Goal: Task Accomplishment & Management: Manage account settings

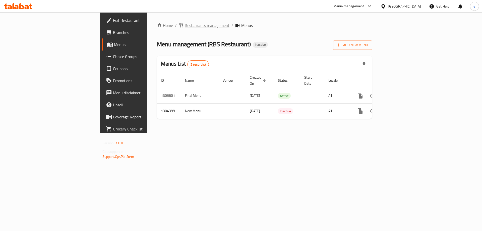
click at [185, 24] on span "Restaurants management" at bounding box center [207, 25] width 45 height 6
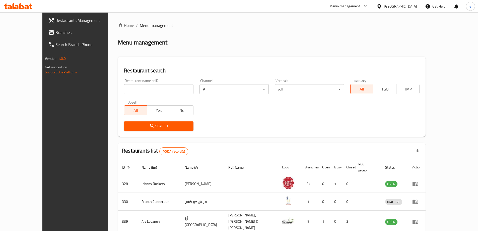
click at [55, 31] on span "Branches" at bounding box center [86, 32] width 63 height 6
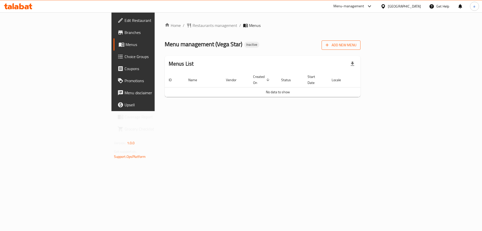
click at [356, 45] on span "Add New Menu" at bounding box center [340, 45] width 31 height 6
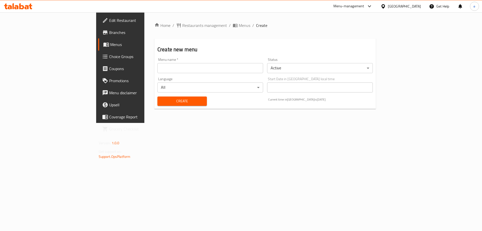
click at [157, 70] on input "text" at bounding box center [210, 68] width 106 height 10
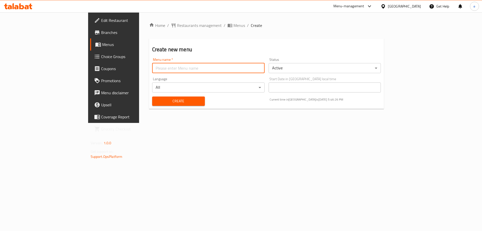
type input "Final Menu"
click at [156, 99] on span "Create" at bounding box center [178, 101] width 45 height 6
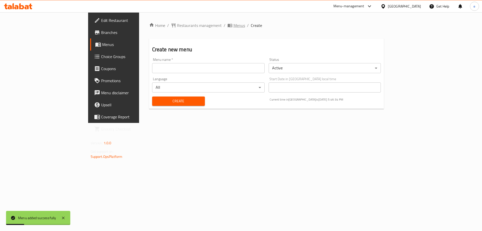
click at [233, 24] on span "Menus" at bounding box center [239, 25] width 12 height 6
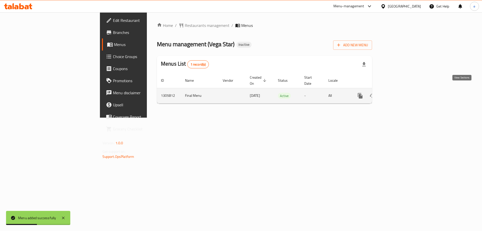
click at [402, 90] on link "enhanced table" at bounding box center [396, 96] width 12 height 12
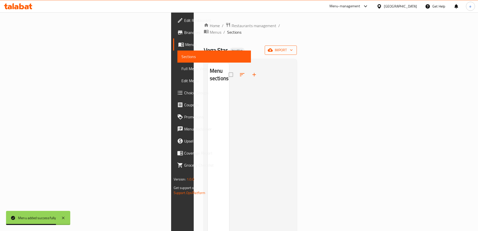
click at [293, 47] on span "import" at bounding box center [281, 50] width 24 height 6
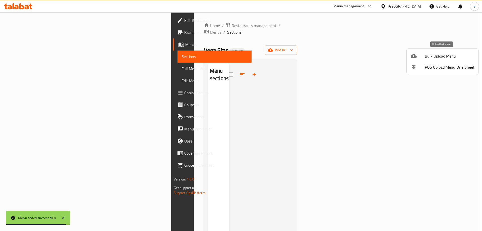
click at [417, 58] on div at bounding box center [417, 56] width 14 height 6
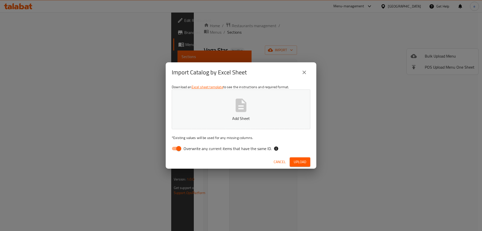
click at [173, 150] on input "Overwrite any current items that have the same ID." at bounding box center [178, 149] width 29 height 10
checkbox input "false"
click at [252, 121] on p "Add Sheet" at bounding box center [240, 118] width 123 height 6
drag, startPoint x: 305, startPoint y: 163, endPoint x: 312, endPoint y: 155, distance: 10.5
click at [305, 162] on span "Upload" at bounding box center [300, 162] width 13 height 6
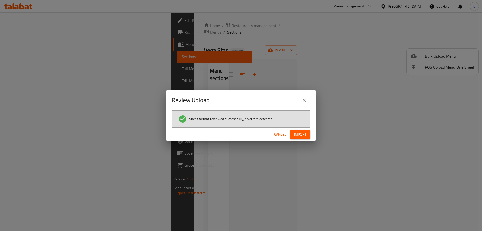
click at [307, 130] on button "Import" at bounding box center [300, 134] width 20 height 9
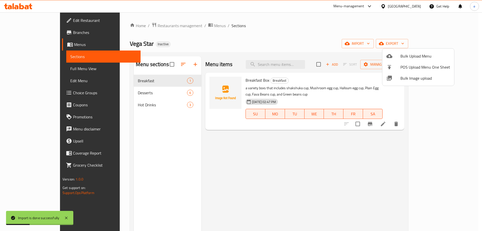
click at [58, 70] on div at bounding box center [241, 115] width 482 height 231
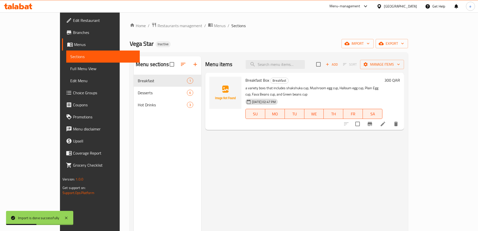
click at [70, 68] on span "Full Menu View" at bounding box center [102, 68] width 65 height 6
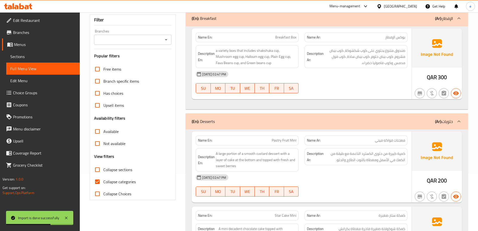
scroll to position [67, 0]
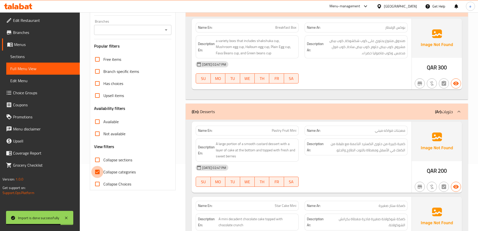
click at [100, 170] on input "Collapse categories" at bounding box center [97, 172] width 12 height 12
checkbox input "false"
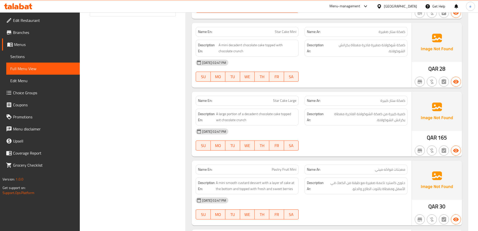
scroll to position [257, 0]
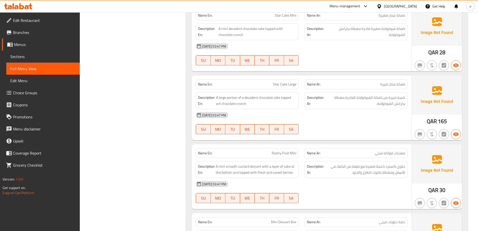
click at [14, 59] on span "Sections" at bounding box center [42, 56] width 65 height 6
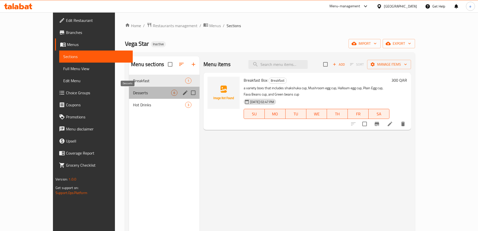
click at [141, 91] on span "Desserts" at bounding box center [152, 93] width 38 height 6
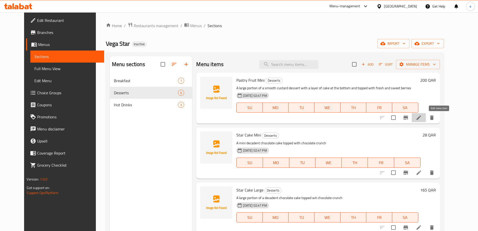
click at [421, 117] on icon at bounding box center [418, 117] width 5 height 5
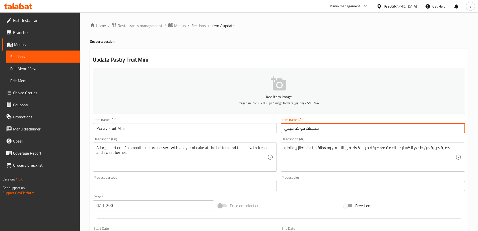
click at [314, 129] on input "معجنات فواكه ميني" at bounding box center [373, 128] width 184 height 10
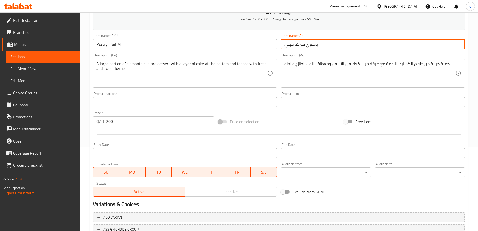
scroll to position [124, 0]
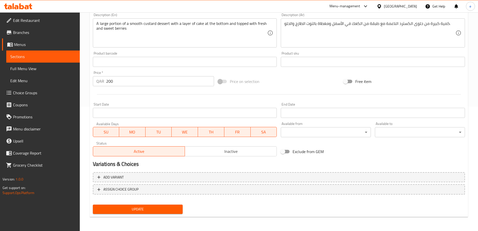
type input "باستري فواكه ميني"
click at [141, 212] on span "Update" at bounding box center [138, 209] width 82 height 6
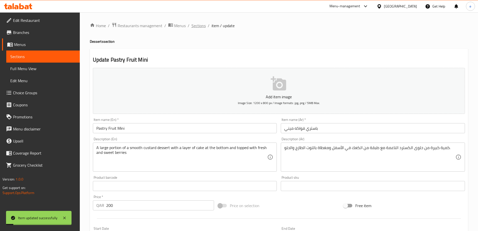
click at [203, 24] on span "Sections" at bounding box center [198, 26] width 14 height 6
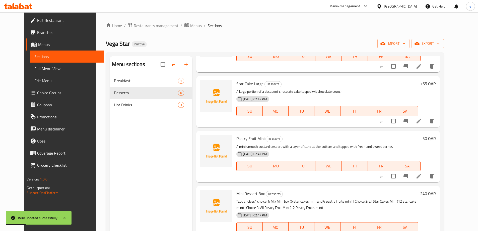
scroll to position [117, 0]
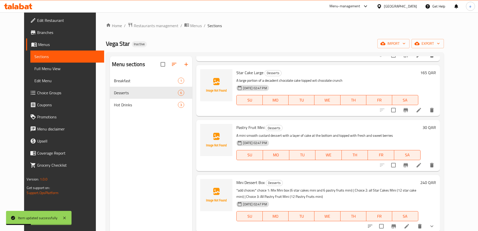
click at [426, 166] on li at bounding box center [419, 164] width 14 height 9
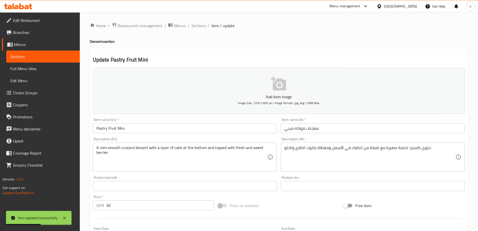
click at [315, 129] on input "معجنات فواكه ميني" at bounding box center [373, 128] width 184 height 10
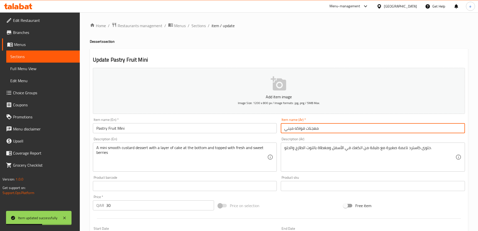
click at [315, 129] on input "معجنات فواكه ميني" at bounding box center [373, 128] width 184 height 10
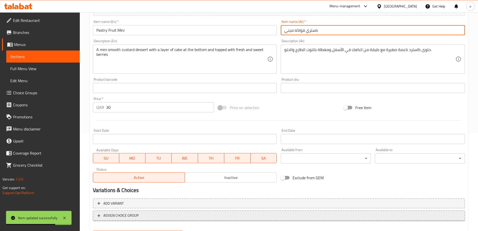
scroll to position [124, 0]
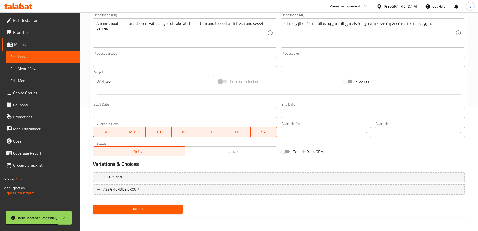
type input "باستري فواكه ميني"
drag, startPoint x: 175, startPoint y: 209, endPoint x: 171, endPoint y: 206, distance: 5.2
click at [175, 209] on span "Update" at bounding box center [138, 209] width 82 height 6
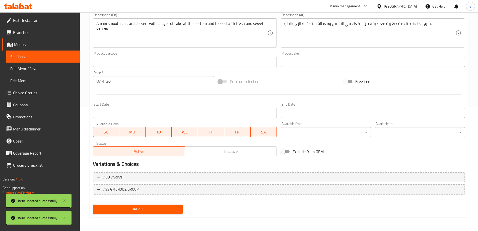
scroll to position [0, 0]
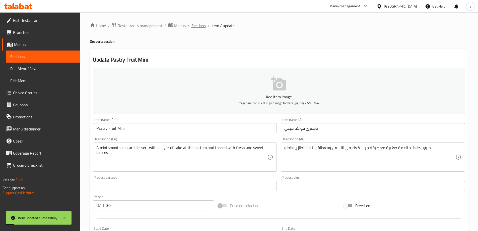
click at [194, 23] on span "Sections" at bounding box center [198, 26] width 14 height 6
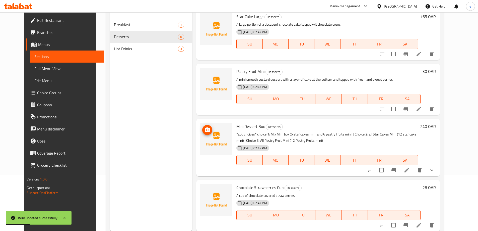
scroll to position [70, 0]
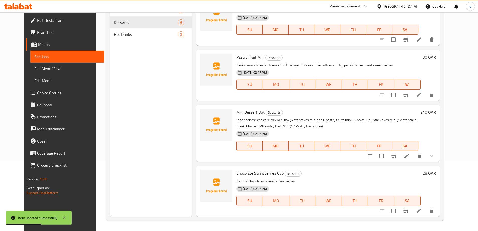
click at [34, 70] on span "Full Menu View" at bounding box center [66, 68] width 65 height 6
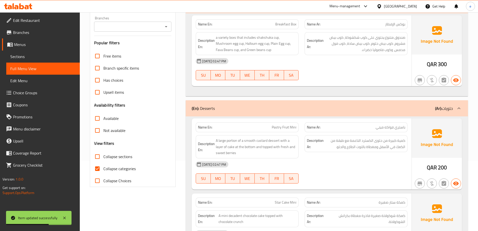
click at [107, 166] on span "Collapse categories" at bounding box center [119, 168] width 32 height 6
click at [103, 166] on input "Collapse categories" at bounding box center [97, 168] width 12 height 12
checkbox input "false"
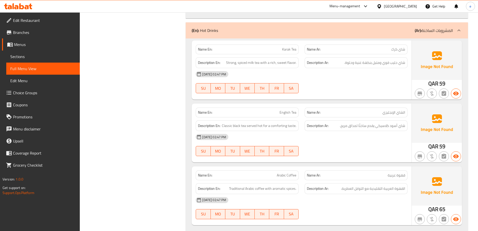
scroll to position [725, 0]
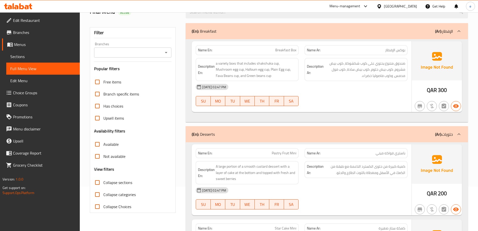
scroll to position [0, 0]
